Goal: Check status

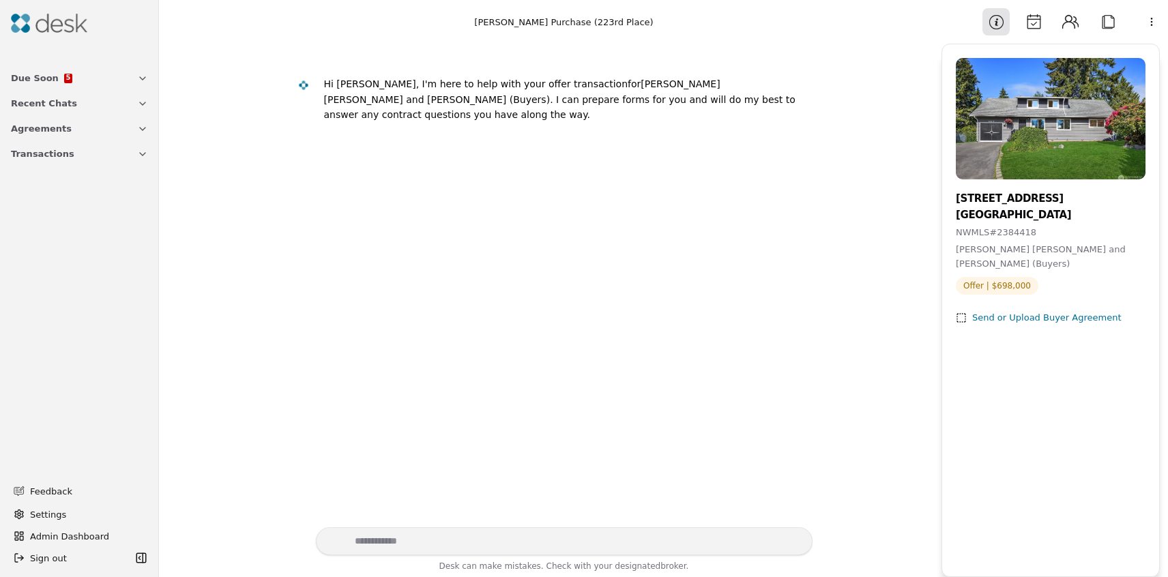
click at [141, 128] on icon "button" at bounding box center [142, 128] width 11 height 11
click at [140, 271] on icon "button" at bounding box center [142, 269] width 11 height 11
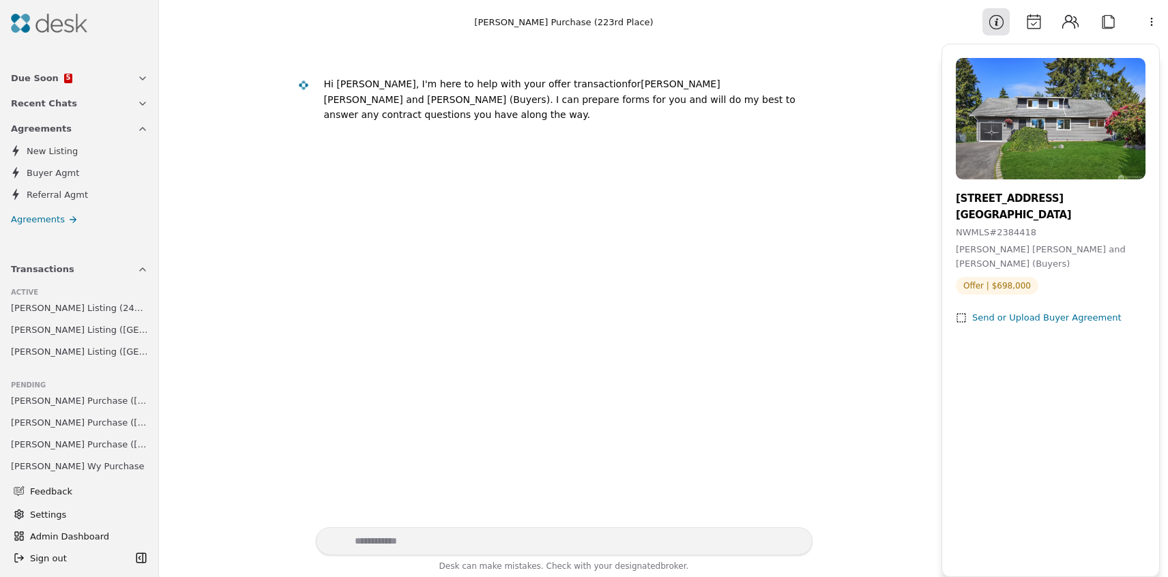
click at [137, 102] on icon "button" at bounding box center [142, 103] width 11 height 11
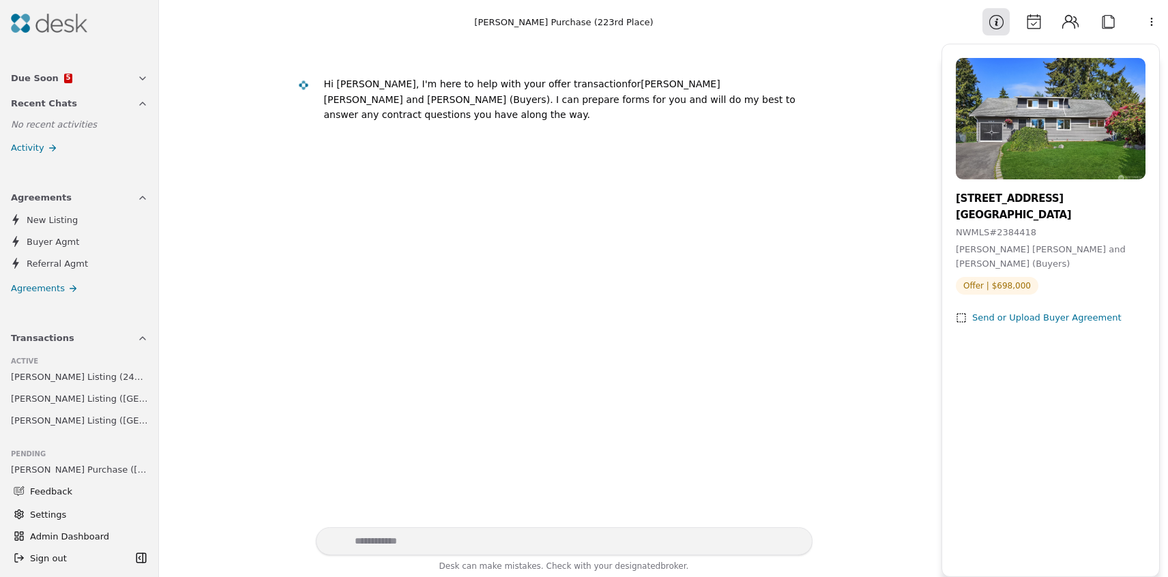
click at [137, 79] on icon "button" at bounding box center [142, 78] width 11 height 11
